Goal: Use online tool/utility: Utilize a website feature to perform a specific function

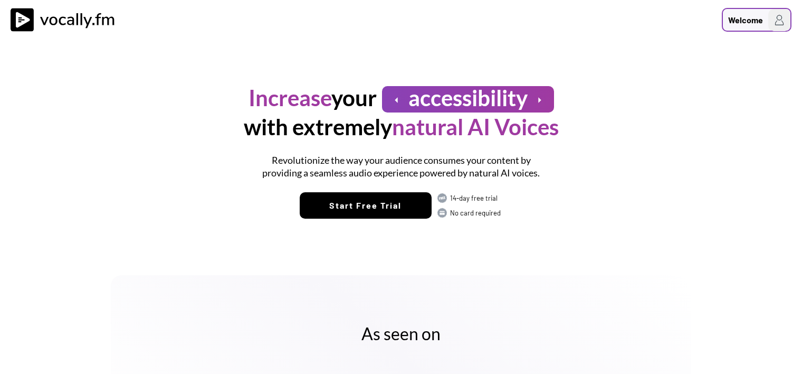
click at [756, 17] on div "Welcome" at bounding box center [746, 20] width 35 height 13
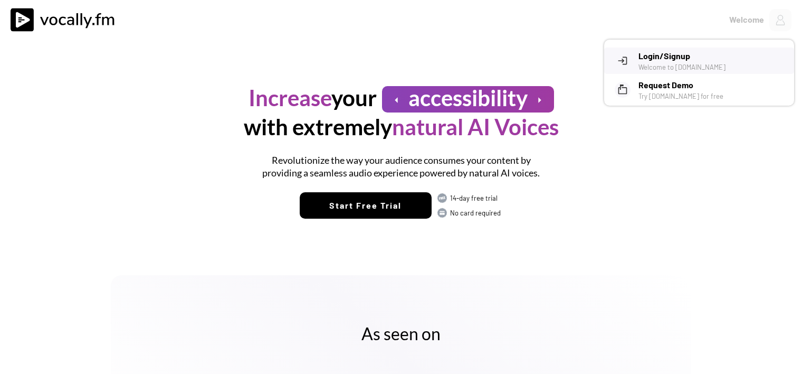
click at [681, 59] on h3 "Login/Signup" at bounding box center [713, 56] width 148 height 13
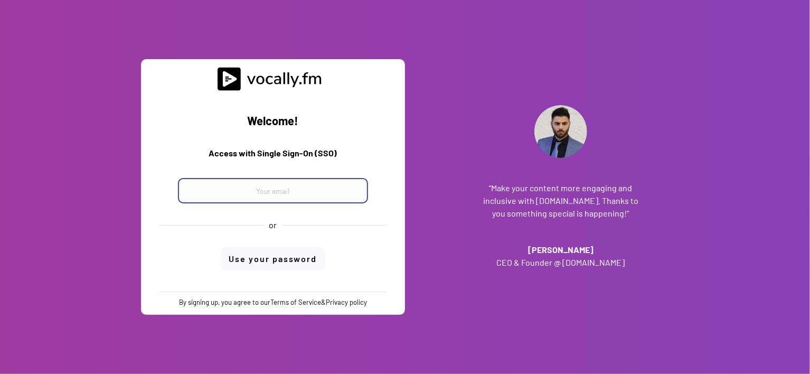
click at [327, 191] on input "email" at bounding box center [273, 190] width 190 height 25
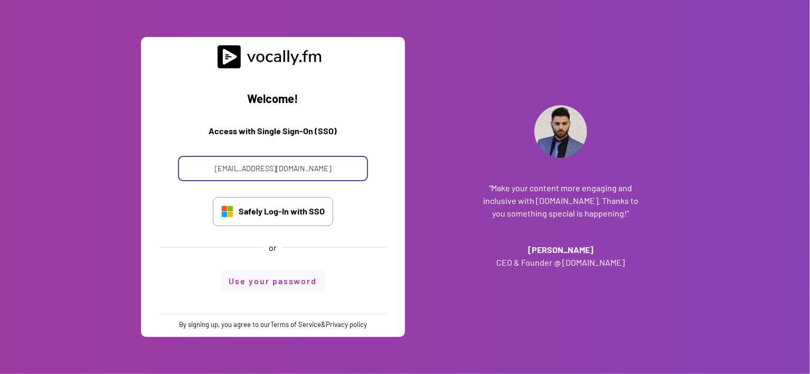
type input "antonella.iovine@external.eni.com"
click at [313, 282] on button "Use your password" at bounding box center [273, 280] width 104 height 23
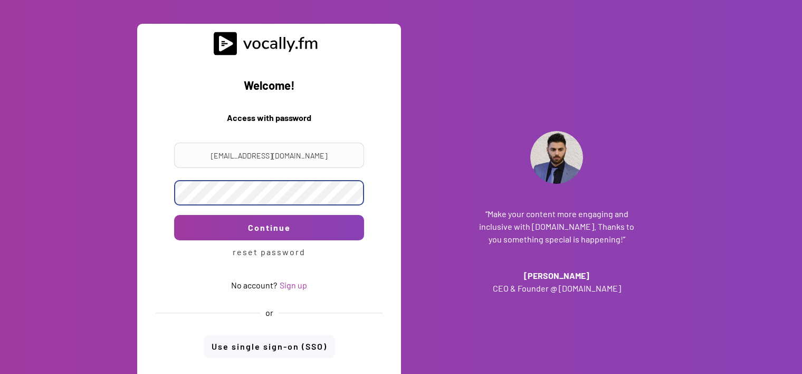
click at [364, 195] on div at bounding box center [269, 186] width 211 height 37
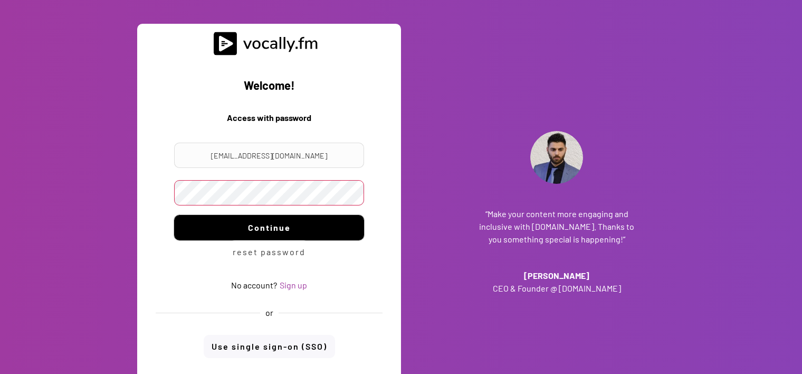
click at [210, 226] on button "Continue" at bounding box center [269, 227] width 190 height 25
click at [272, 220] on button "Continue" at bounding box center [269, 227] width 190 height 25
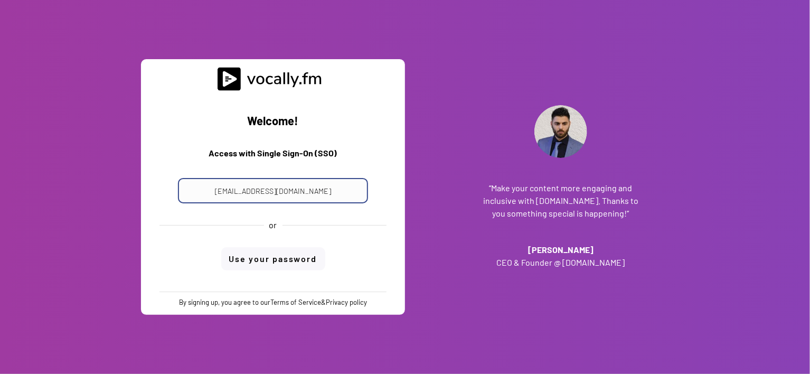
click at [287, 188] on input "antonella.iovine@external.eni.com" at bounding box center [273, 190] width 190 height 25
drag, startPoint x: 327, startPoint y: 191, endPoint x: 174, endPoint y: 180, distance: 153.5
click at [174, 180] on div "antonella.iovine@external.eni.com" at bounding box center [272, 184] width 211 height 37
click at [312, 182] on input "email" at bounding box center [273, 190] width 190 height 25
paste input "progetto_enicom_2023@eni.com"
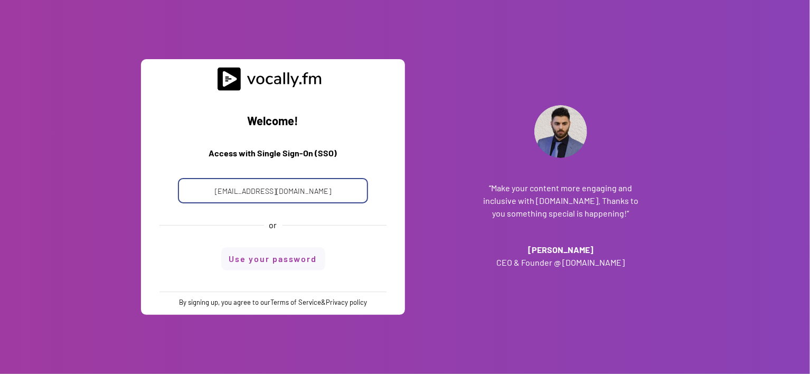
type input "progetto_enicom_2023@eni.com"
click at [295, 262] on div "Welcome! Access with Single Sign-On (SSO) progetto_enicom_2023@eni.com or Use y…" at bounding box center [273, 191] width 248 height 200
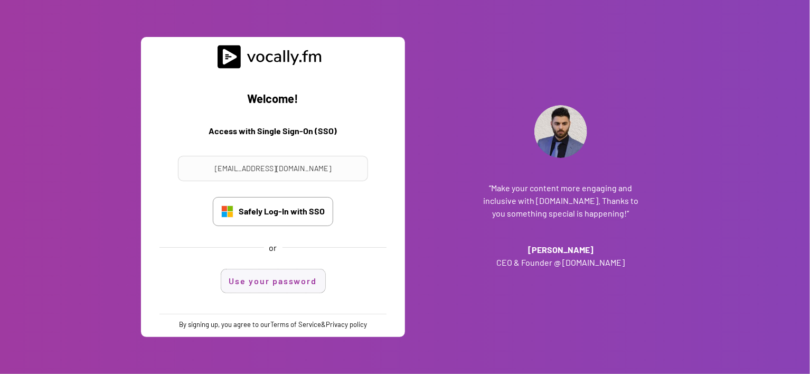
click at [291, 284] on button "Use your password" at bounding box center [273, 280] width 104 height 23
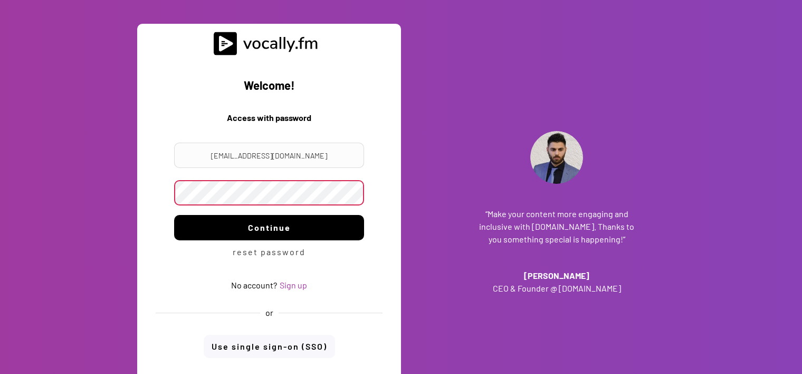
click at [285, 223] on button "Continue" at bounding box center [269, 227] width 190 height 25
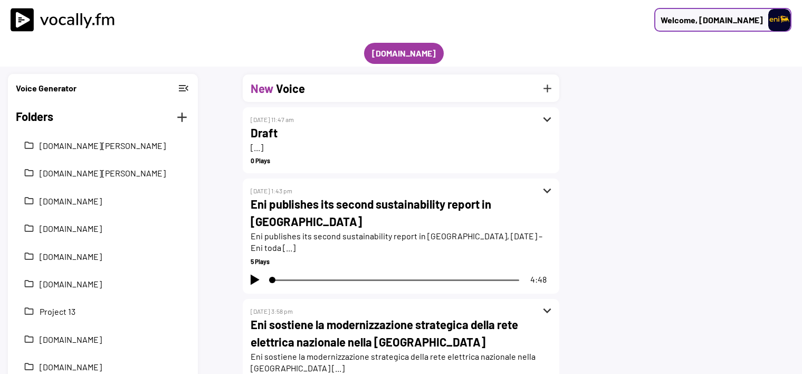
click at [749, 26] on h3 "Welcome, Eni.com" at bounding box center [710, 20] width 108 height 13
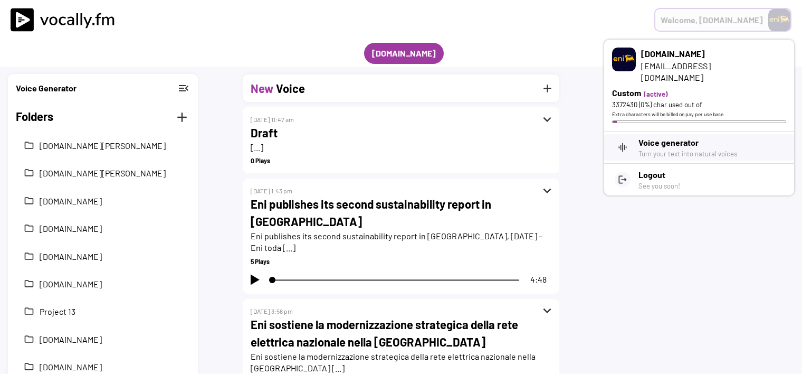
click at [746, 21] on div "Welcome, Eni.com" at bounding box center [712, 20] width 102 height 13
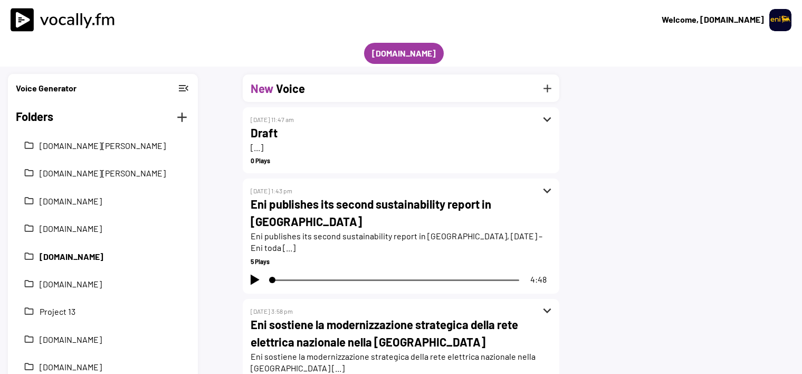
click at [98, 258] on button "[DOMAIN_NAME]" at bounding box center [111, 257] width 143 height 12
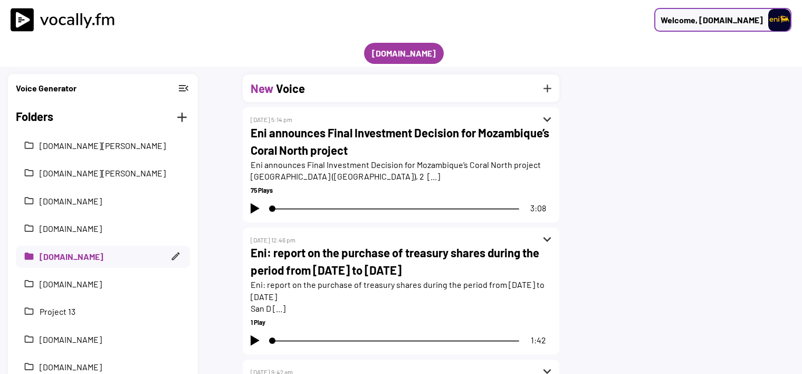
click at [763, 22] on div "Welcome, [DOMAIN_NAME]" at bounding box center [712, 20] width 102 height 13
